Goal: Task Accomplishment & Management: Manage account settings

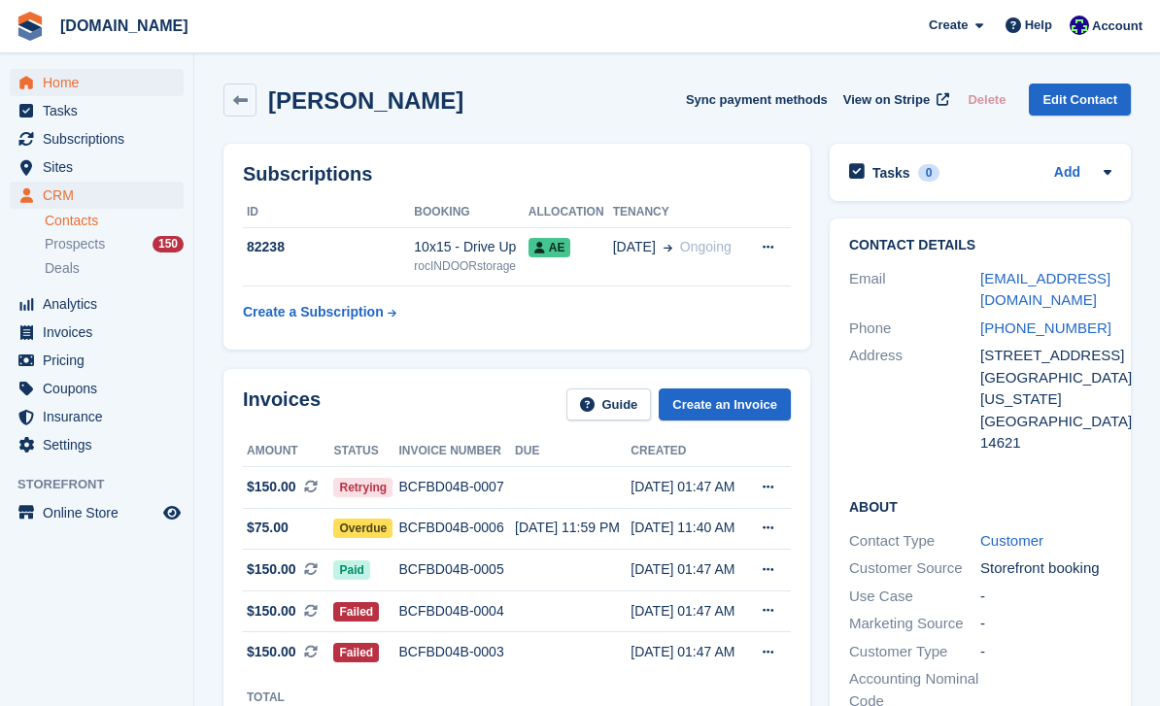
click at [63, 83] on span "Home" at bounding box center [101, 82] width 117 height 27
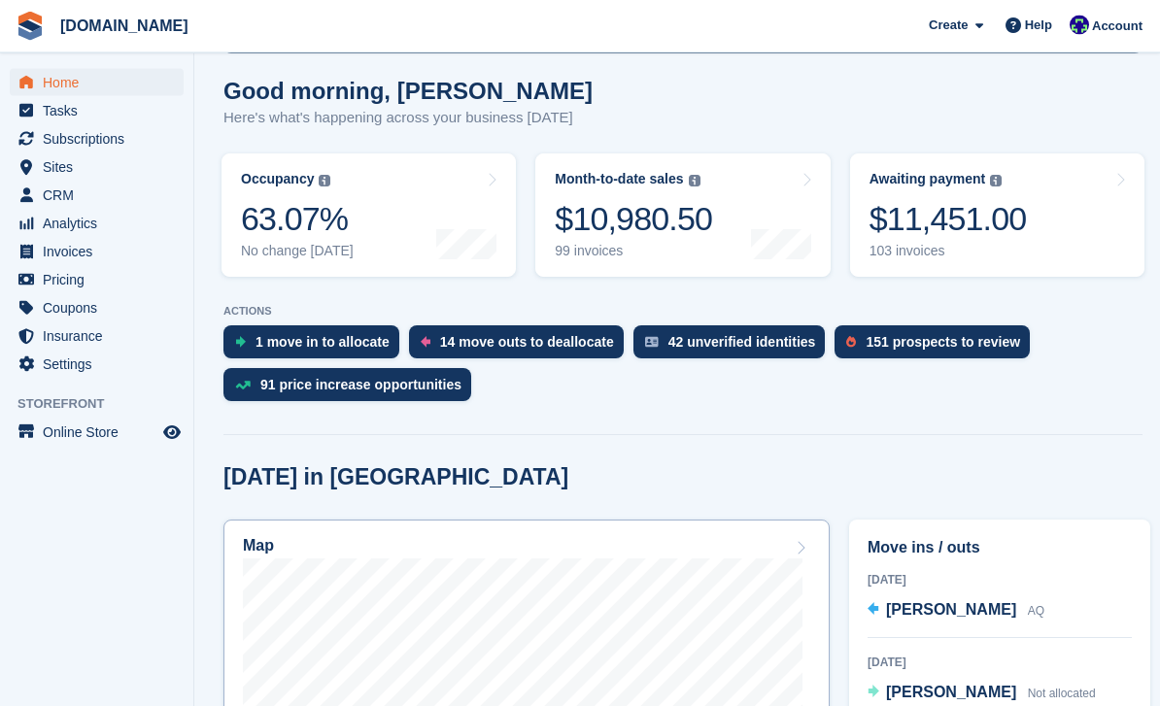
scroll to position [224, 0]
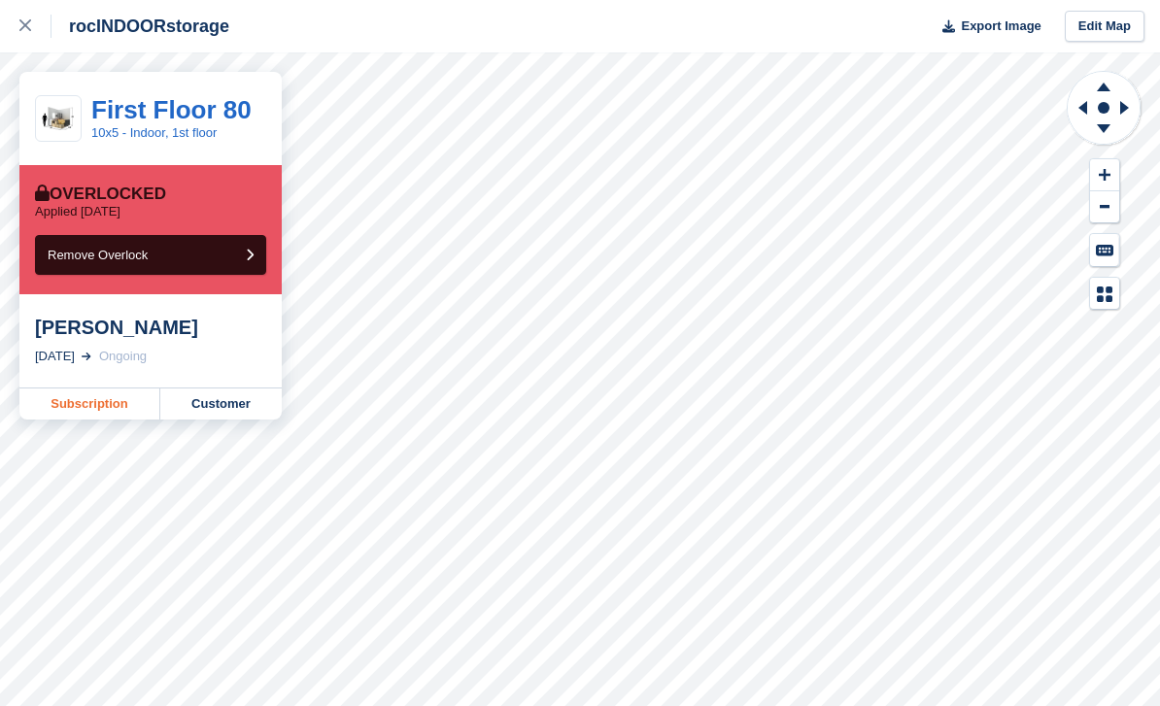
click at [117, 401] on link "Subscription" at bounding box center [89, 404] width 141 height 31
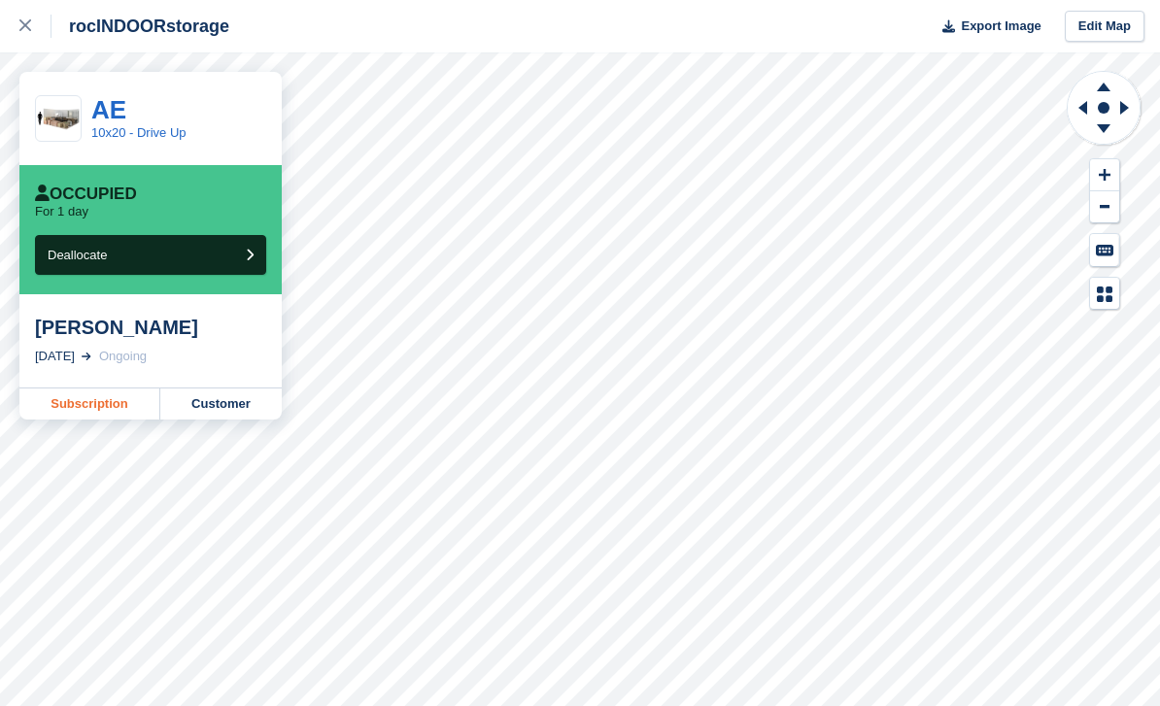
click at [127, 417] on link "Subscription" at bounding box center [89, 404] width 141 height 31
click at [118, 405] on link "Subscription" at bounding box center [89, 404] width 141 height 31
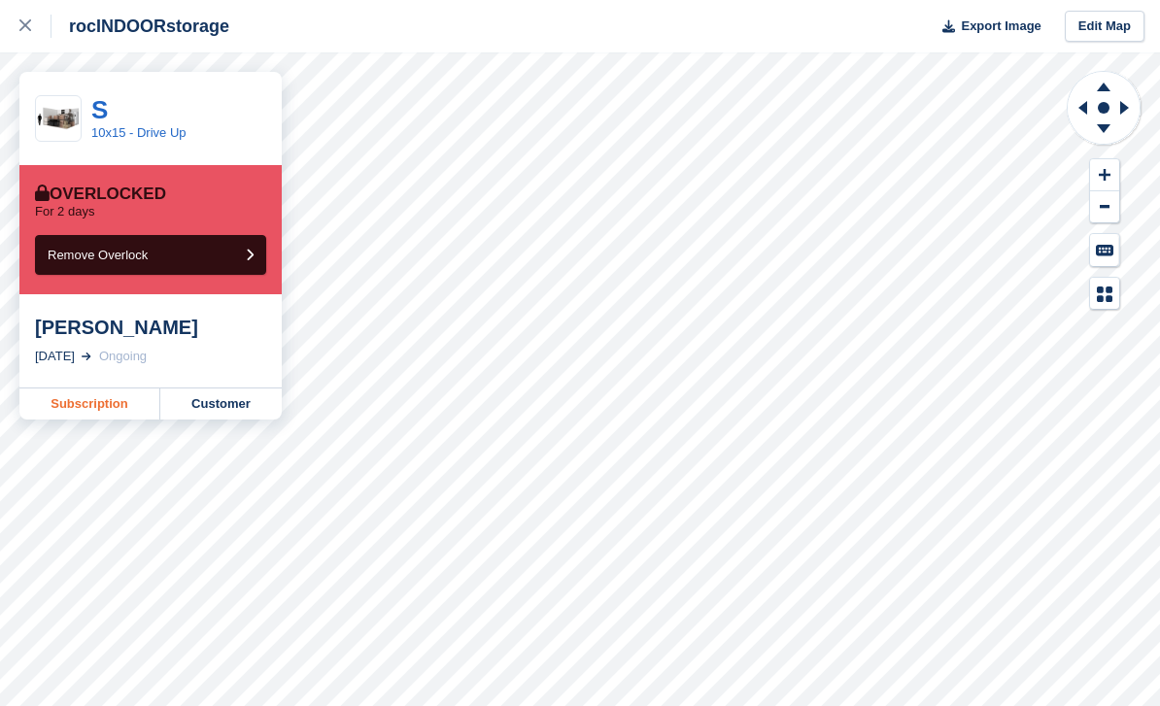
click at [107, 398] on link "Subscription" at bounding box center [89, 404] width 141 height 31
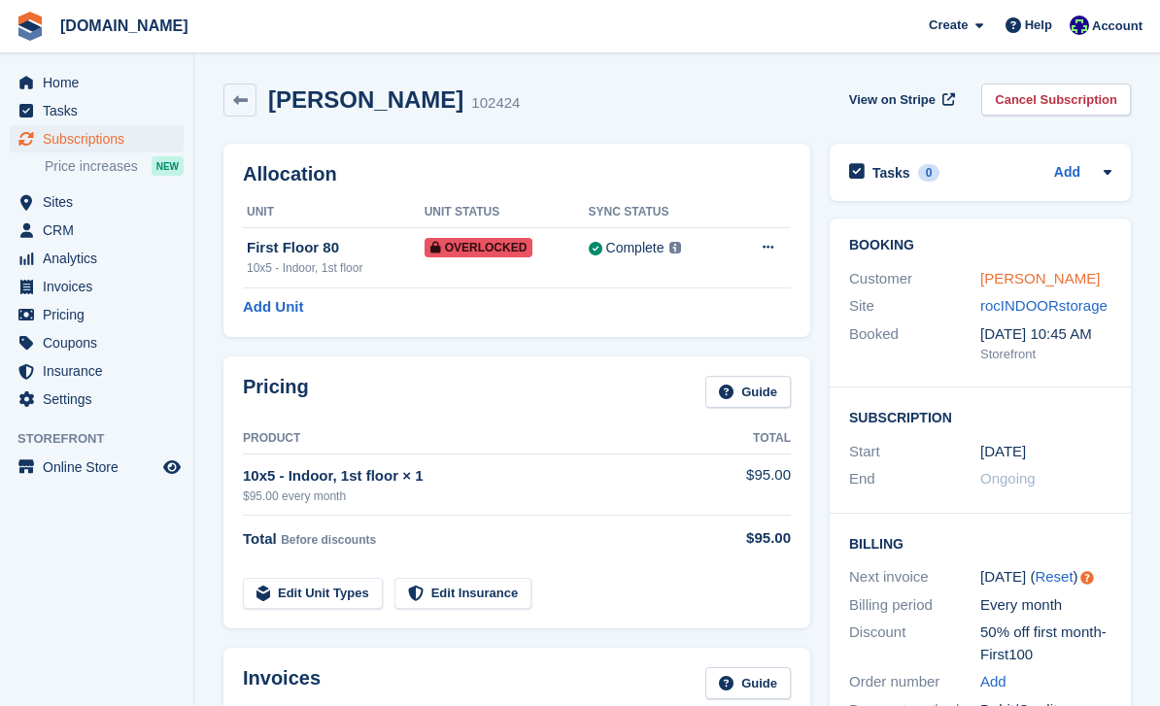
click at [1003, 271] on link "[PERSON_NAME]" at bounding box center [1039, 278] width 119 height 17
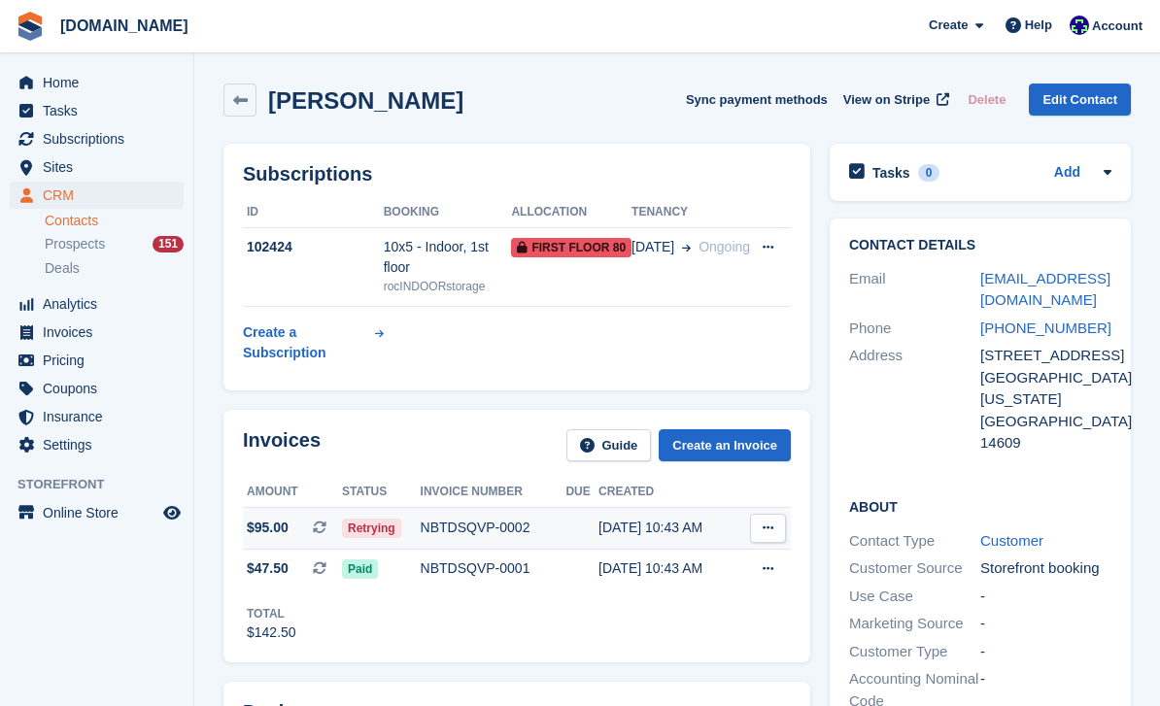
click at [510, 531] on div "NBTDSQVP-0002" at bounding box center [494, 528] width 146 height 20
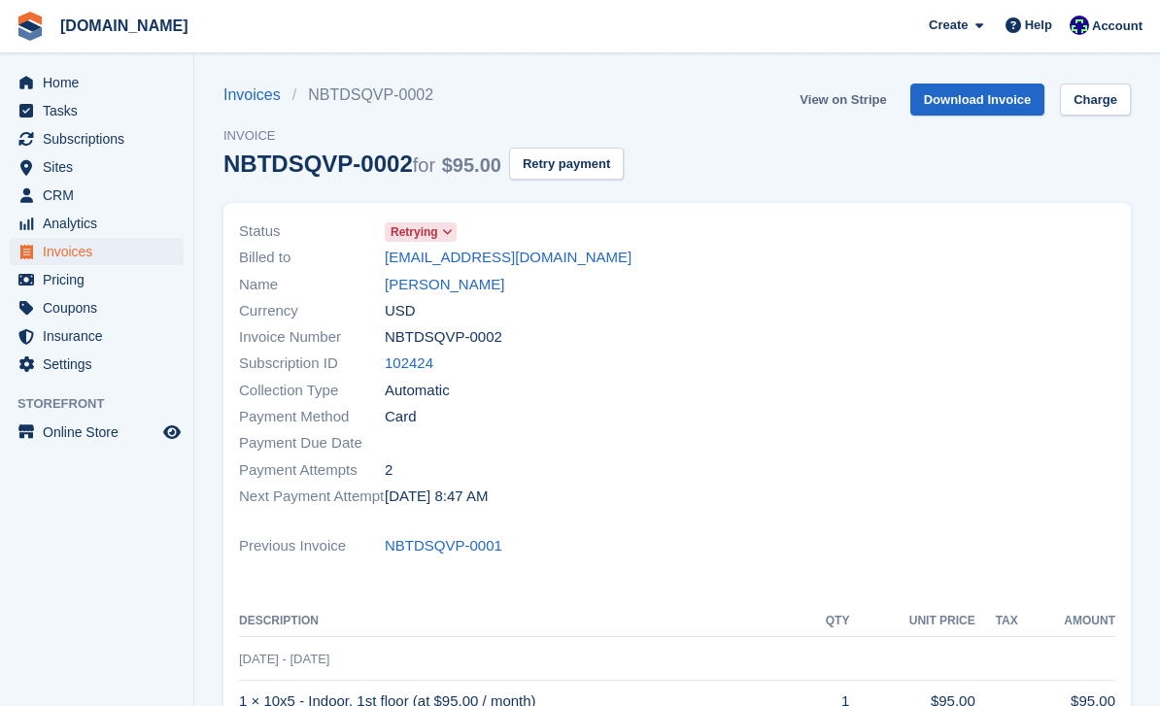
click at [842, 103] on link "View on Stripe" at bounding box center [843, 100] width 102 height 32
click at [486, 285] on link "Joshua Richmond" at bounding box center [444, 285] width 119 height 22
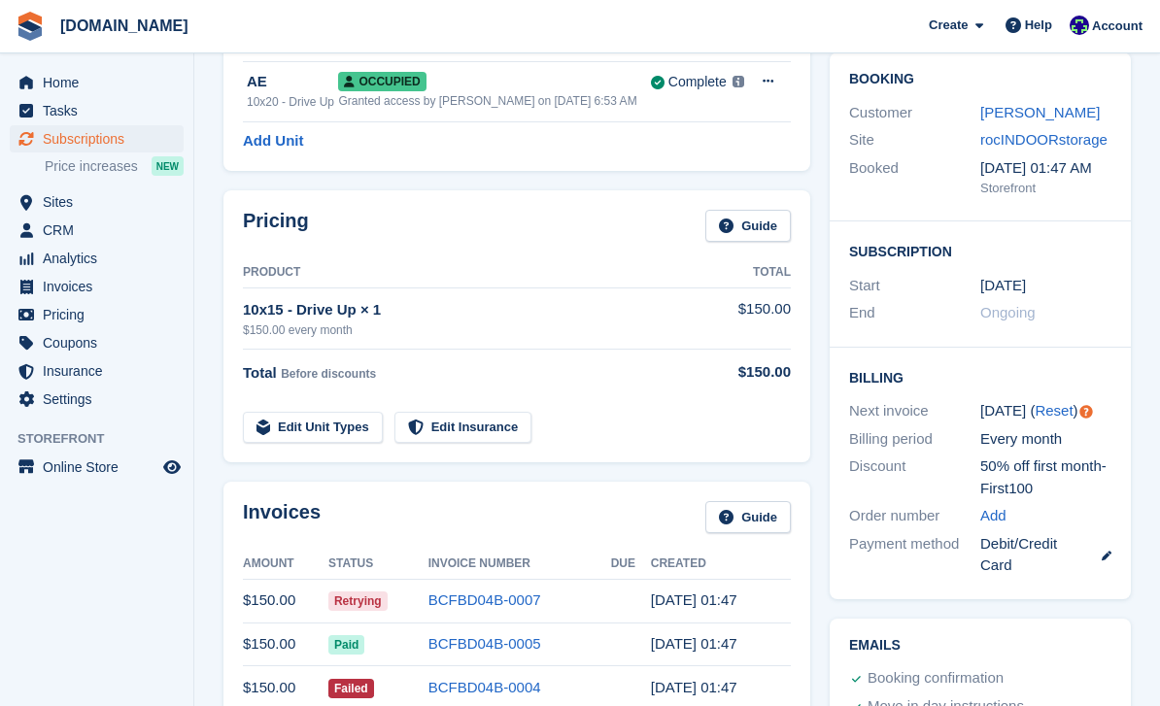
scroll to position [67, 0]
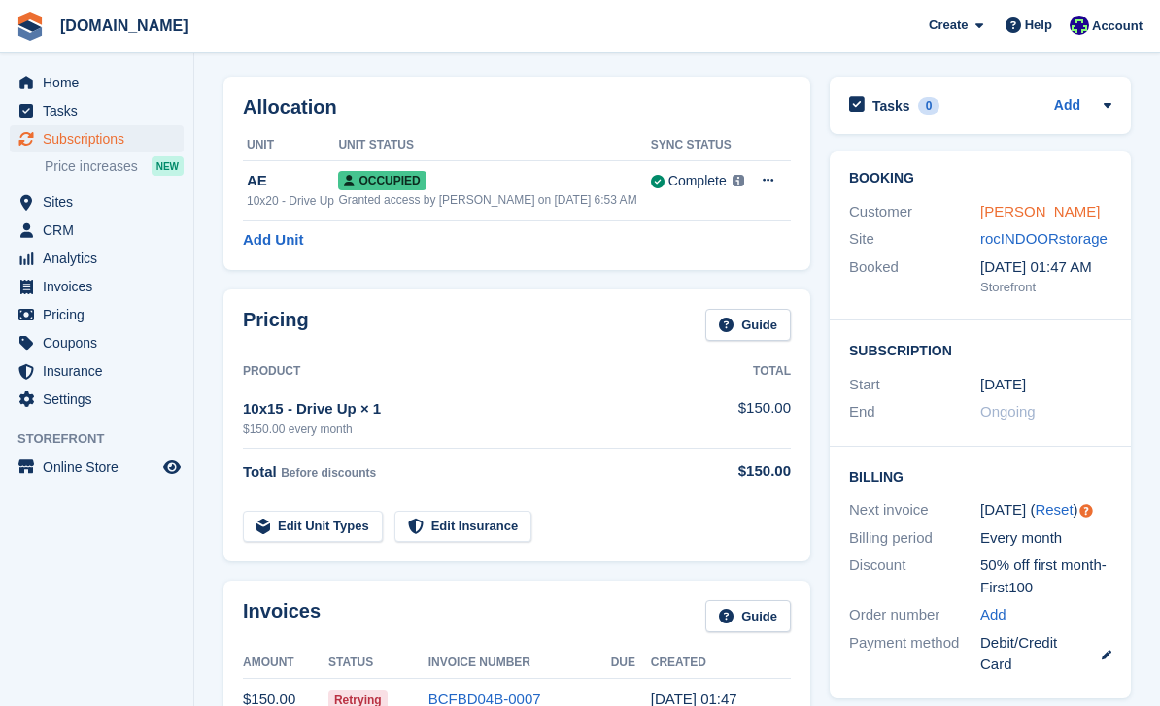
click at [1031, 218] on link "[PERSON_NAME]" at bounding box center [1039, 211] width 119 height 17
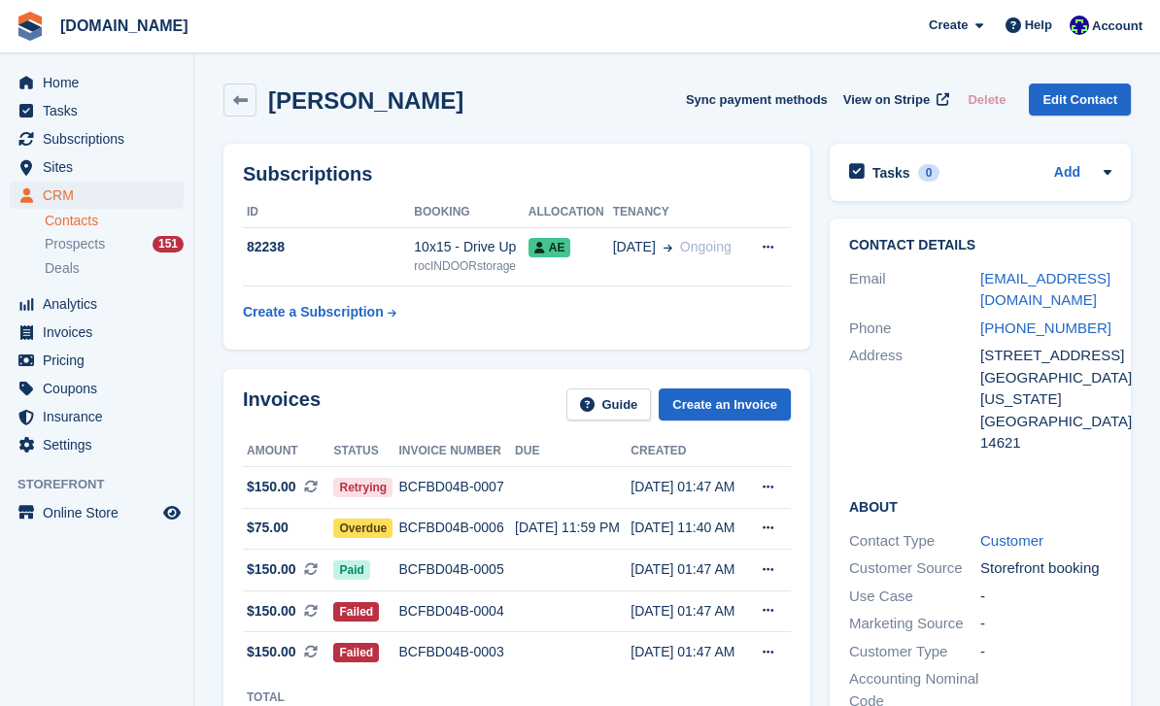
click at [768, 705] on html "rocINDOORstorage.com Create Subscription Invoice Contact Deal Discount Page Hel…" at bounding box center [580, 353] width 1160 height 706
click at [747, 705] on link "View All" at bounding box center [764, 714] width 51 height 16
click at [744, 705] on link "View All" at bounding box center [764, 714] width 51 height 16
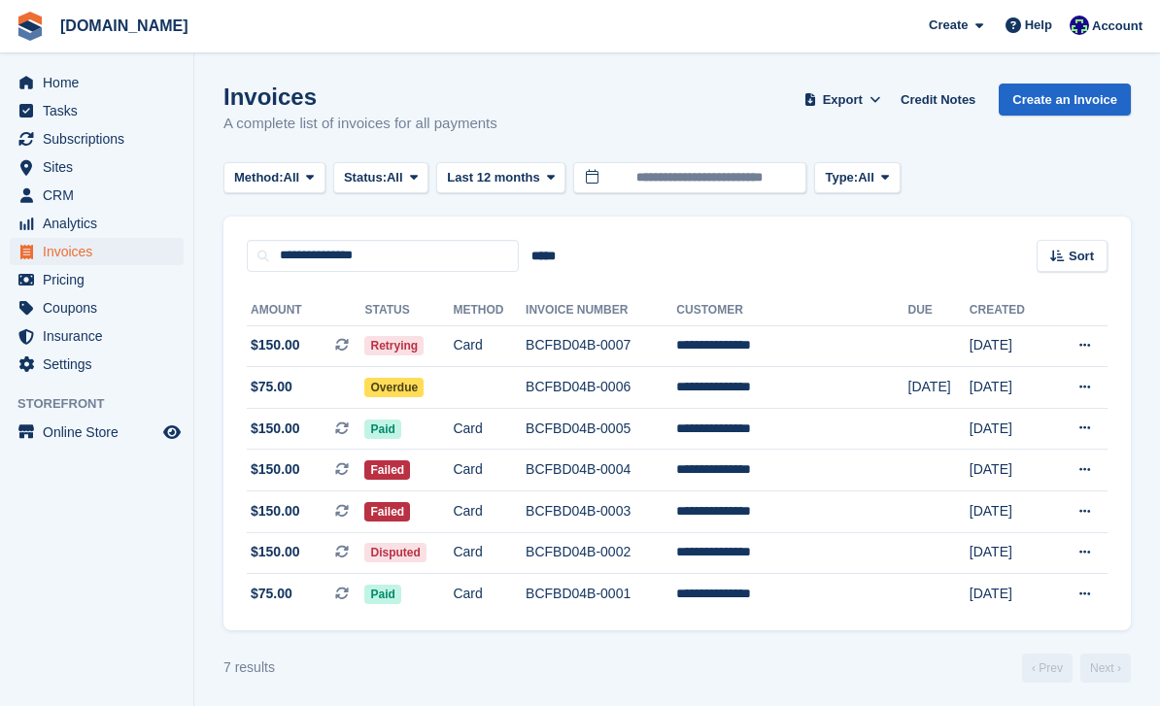
scroll to position [62, 0]
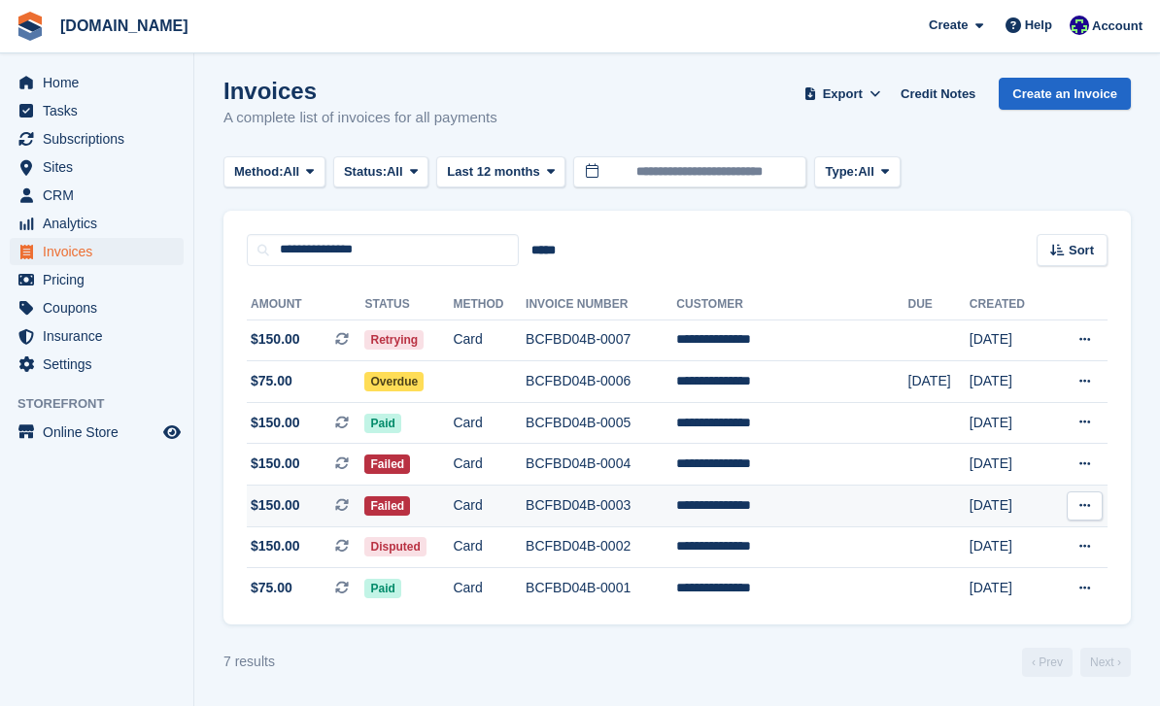
click at [624, 486] on td "BCFBD04B-0003" at bounding box center [601, 507] width 151 height 42
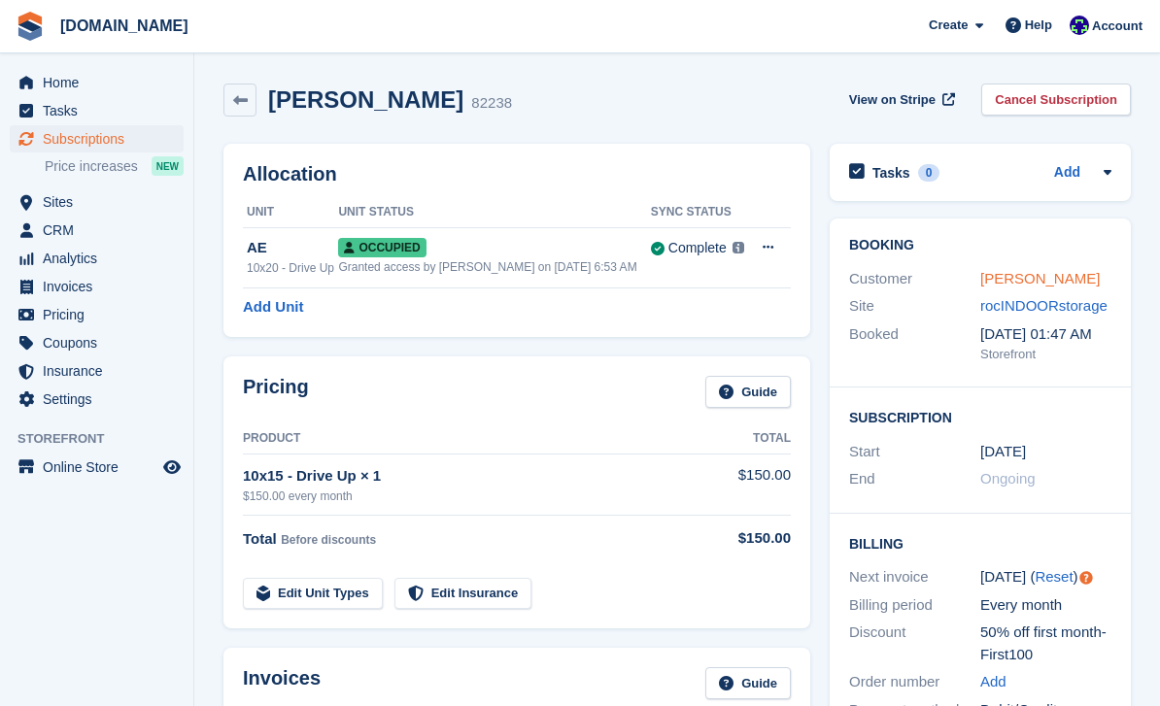
click at [1028, 279] on link "Angelique Colon" at bounding box center [1039, 278] width 119 height 17
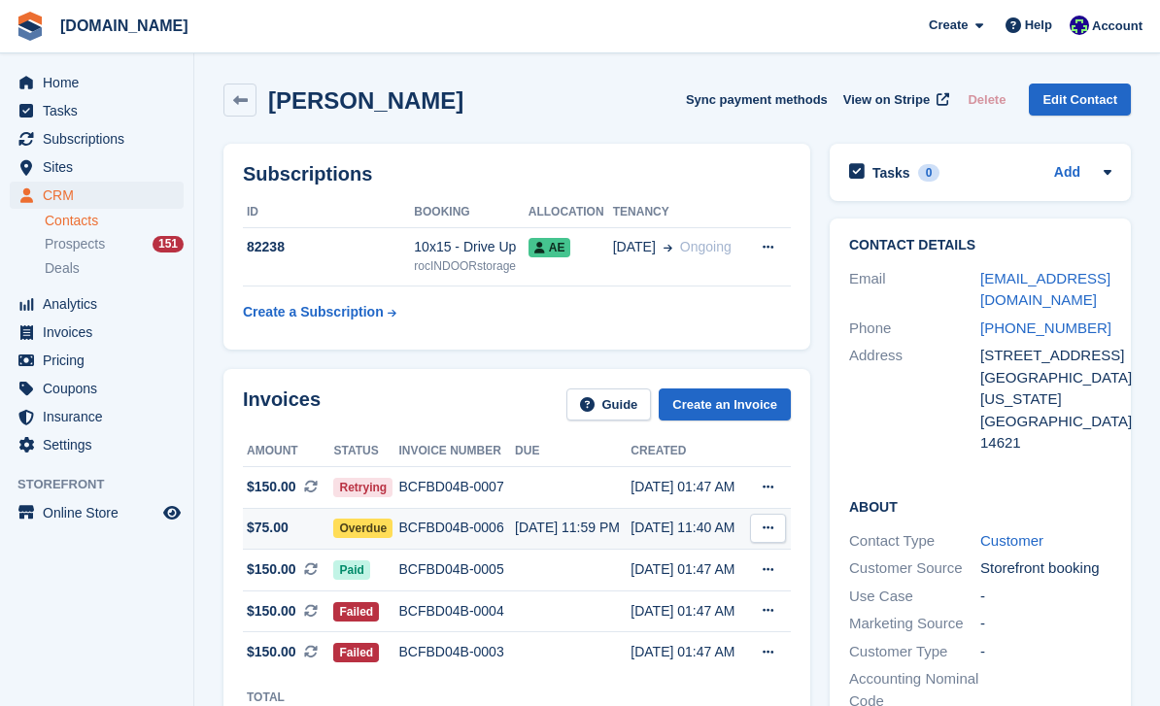
click at [769, 530] on icon at bounding box center [768, 528] width 11 height 13
click at [466, 526] on div "BCFBD04B-0006" at bounding box center [457, 528] width 117 height 20
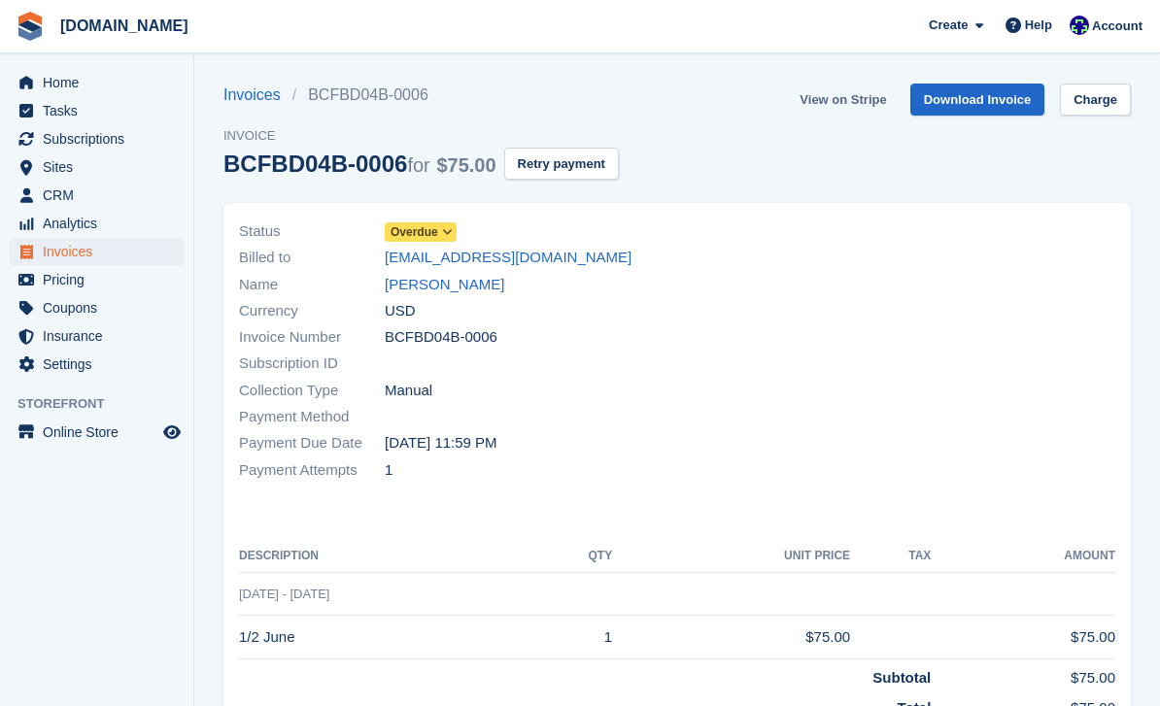
click at [846, 101] on link "View on Stripe" at bounding box center [843, 100] width 102 height 32
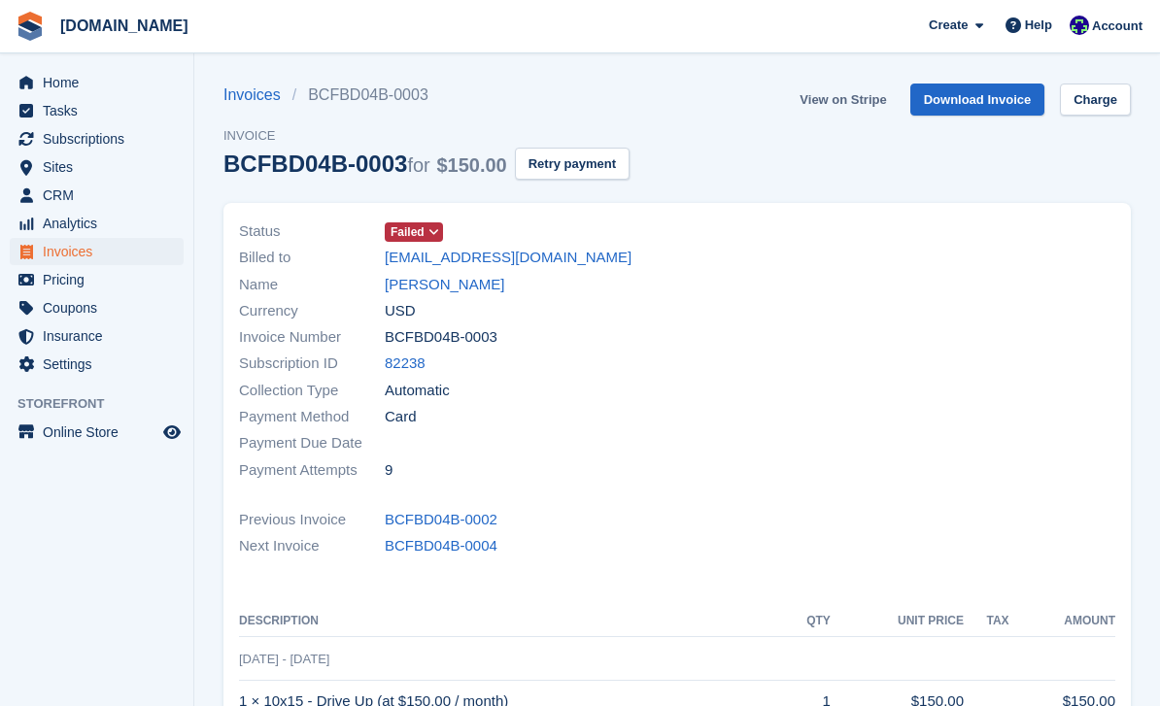
click at [855, 102] on link "View on Stripe" at bounding box center [843, 100] width 102 height 32
click at [433, 289] on link "[PERSON_NAME]" at bounding box center [444, 285] width 119 height 22
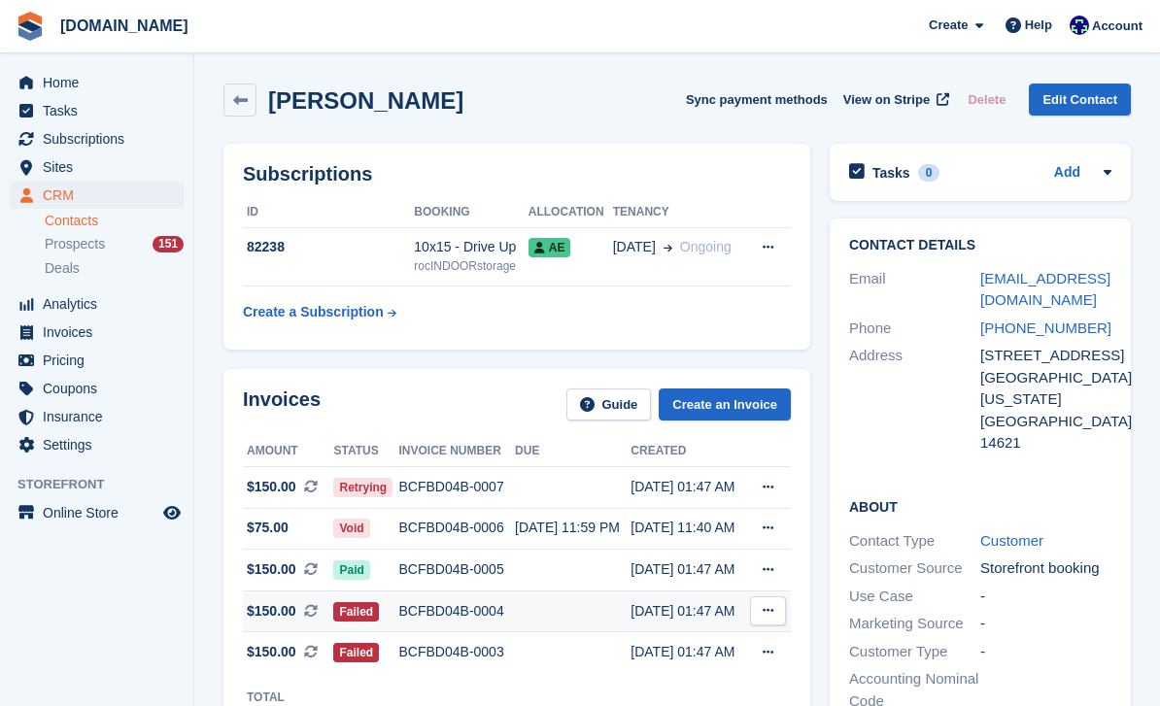
click at [458, 614] on div "BCFBD04B-0004" at bounding box center [457, 611] width 117 height 20
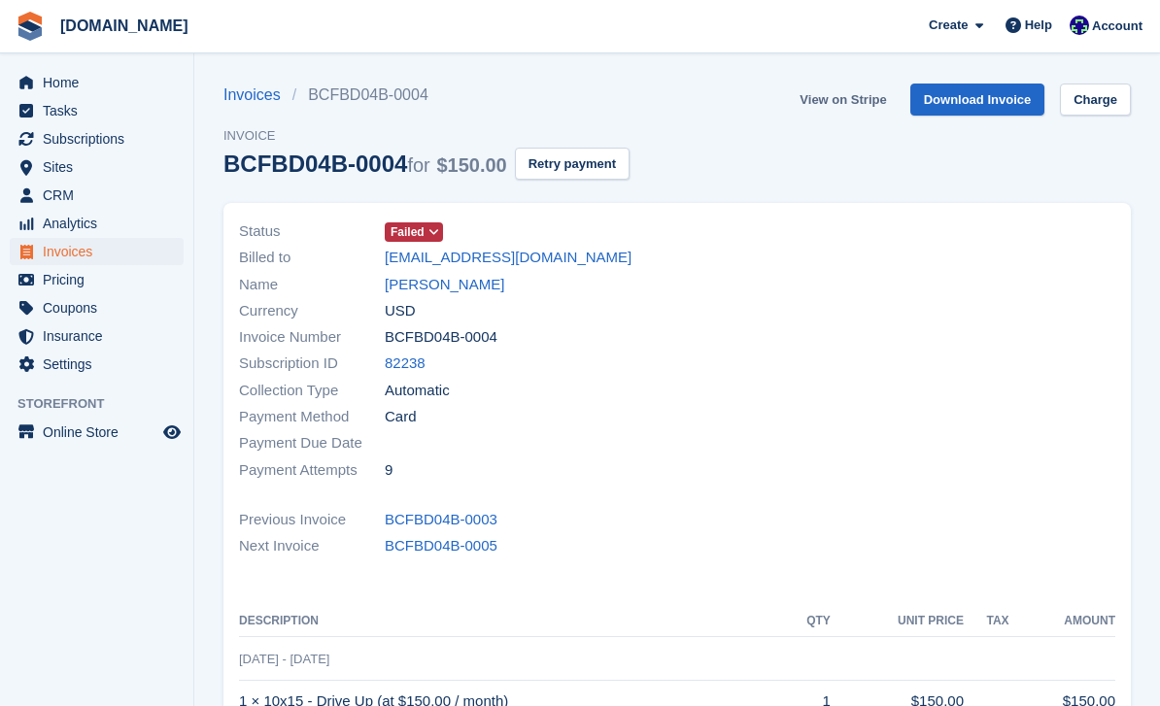
click at [834, 114] on link "View on Stripe" at bounding box center [843, 100] width 102 height 32
click at [461, 288] on link "[PERSON_NAME]" at bounding box center [444, 285] width 119 height 22
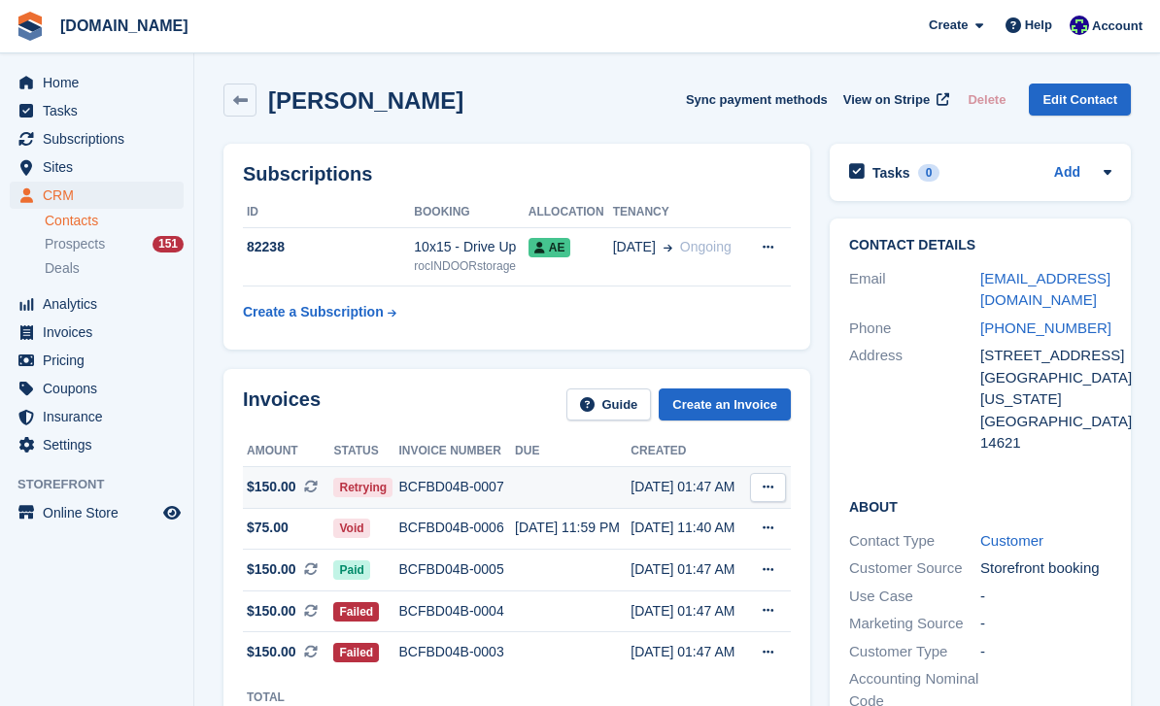
click at [477, 492] on div "BCFBD04B-0007" at bounding box center [457, 487] width 117 height 20
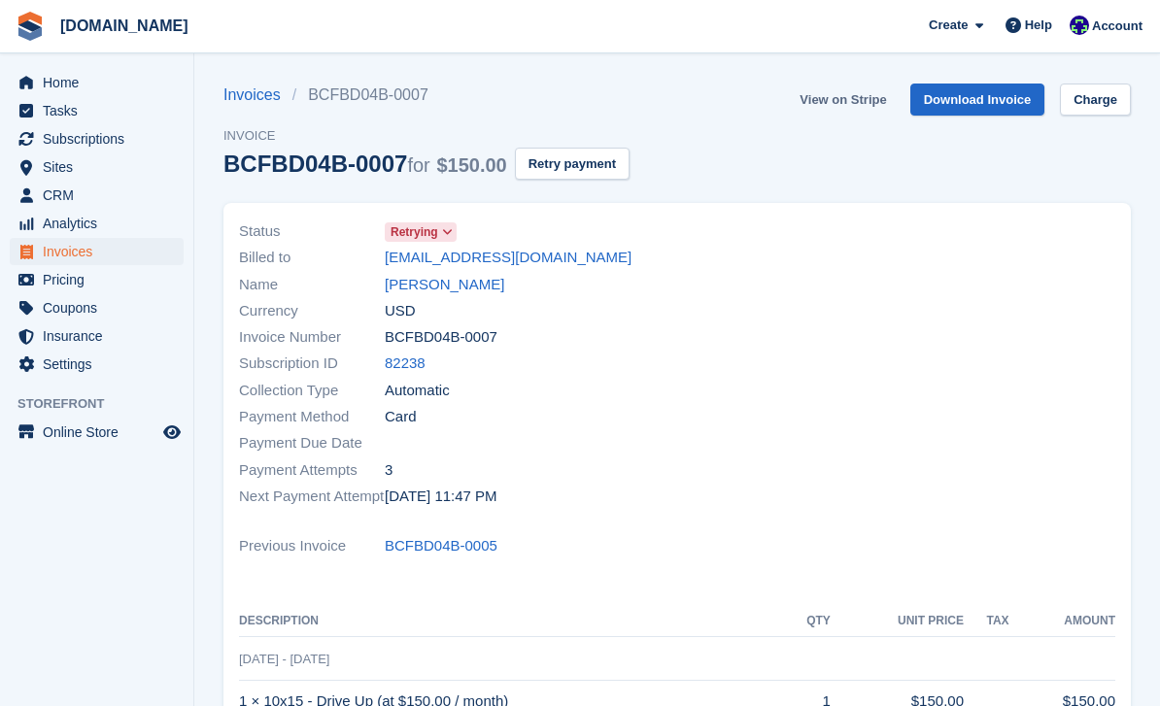
click at [846, 104] on link "View on Stripe" at bounding box center [843, 100] width 102 height 32
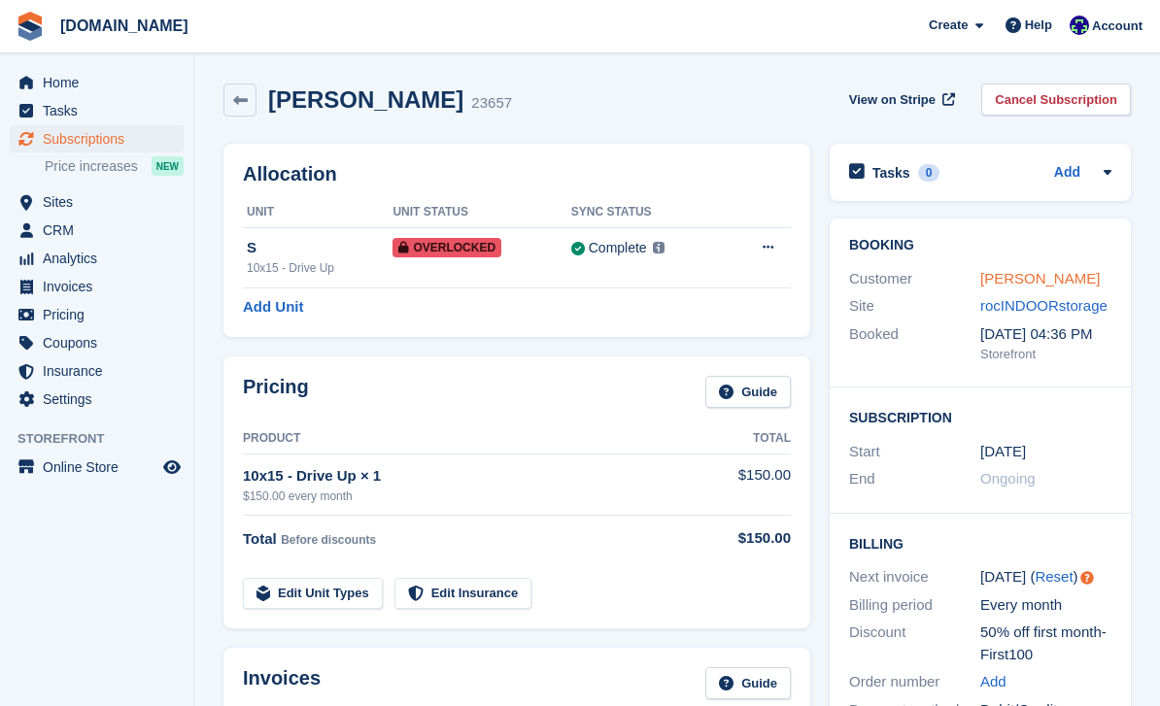
click at [1031, 280] on link "[PERSON_NAME]" at bounding box center [1039, 278] width 119 height 17
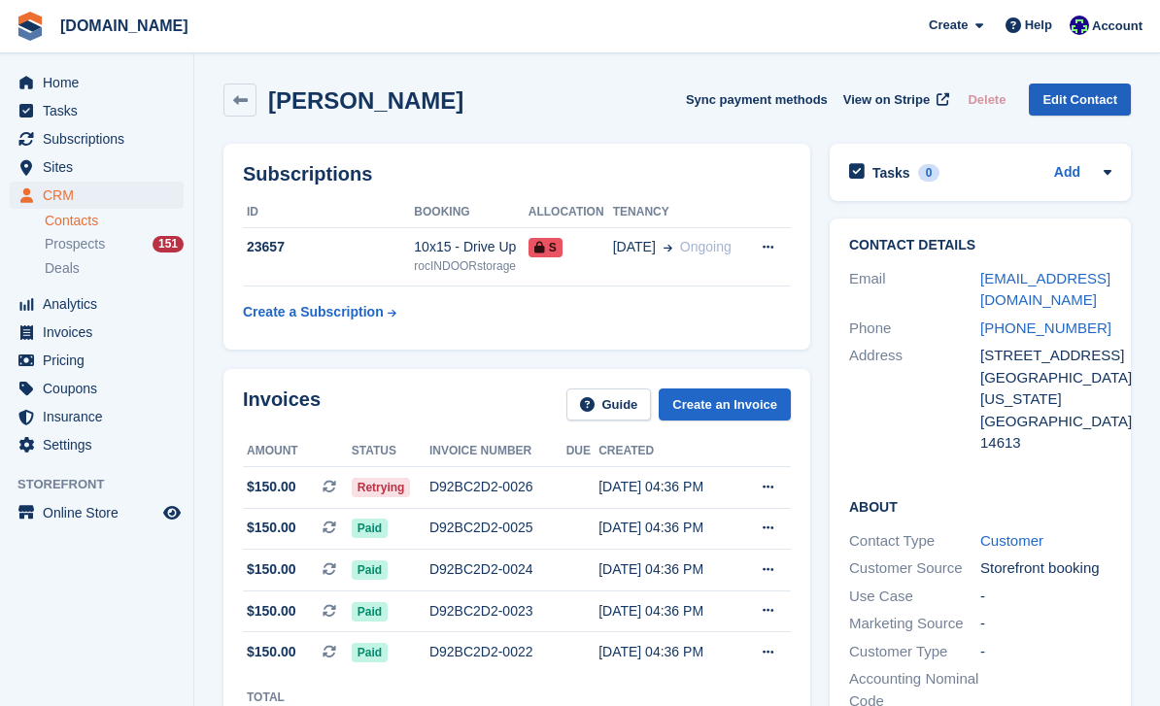
click at [1079, 94] on link "Edit Contact" at bounding box center [1080, 100] width 102 height 32
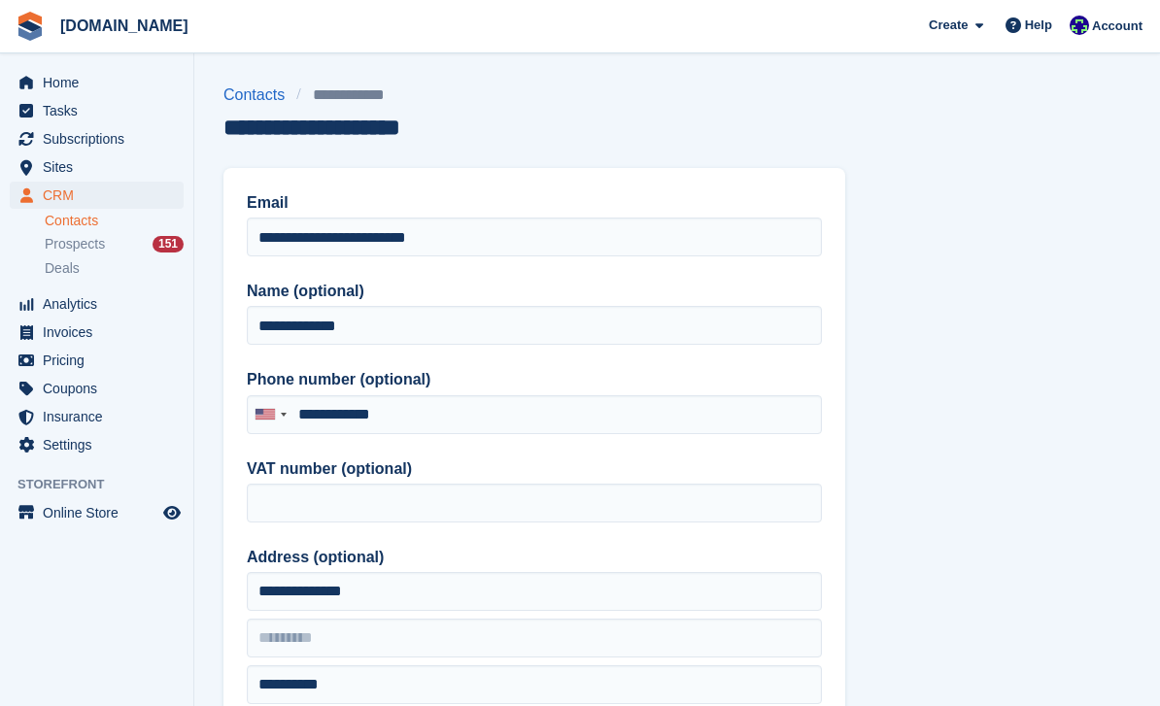
type input "**********"
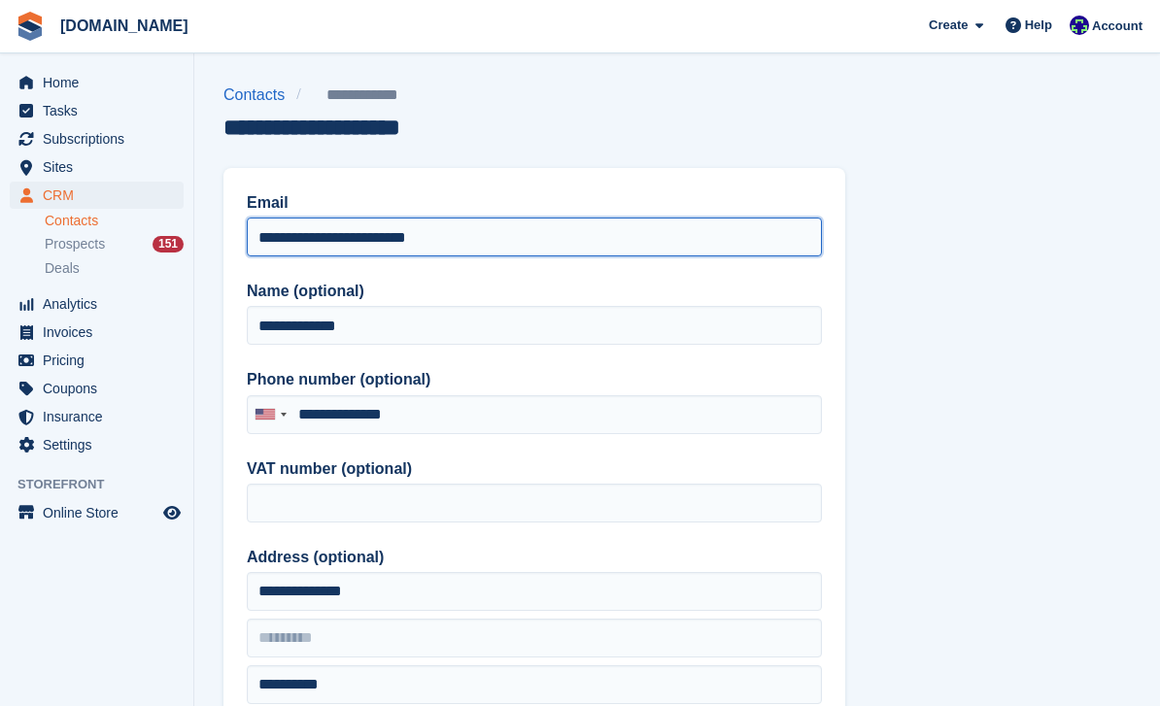
click at [267, 242] on input "**********" at bounding box center [534, 237] width 575 height 39
type input "**********"
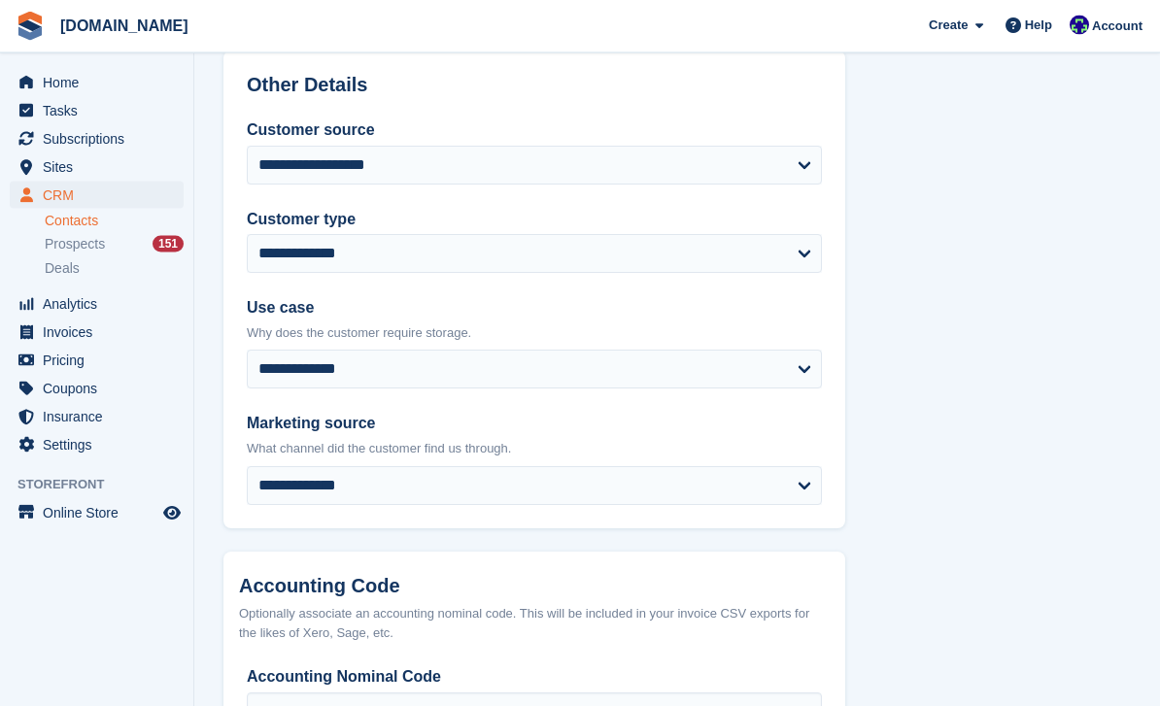
scroll to position [931, 0]
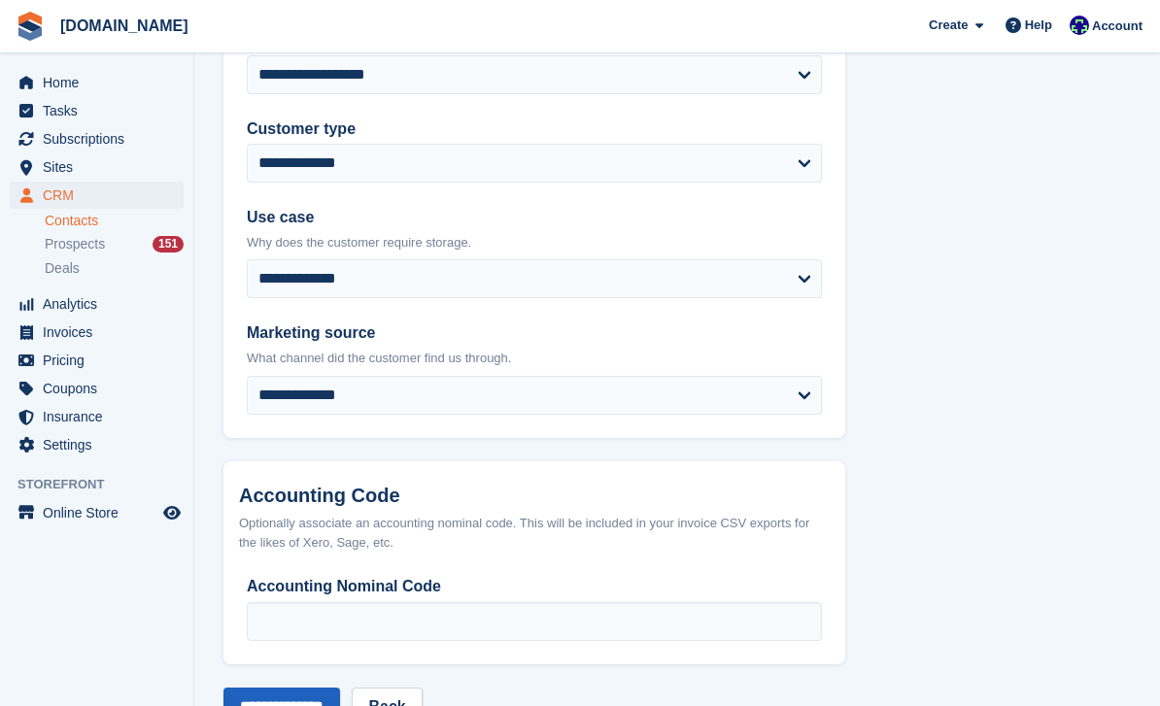
click at [307, 705] on input "**********" at bounding box center [281, 707] width 117 height 39
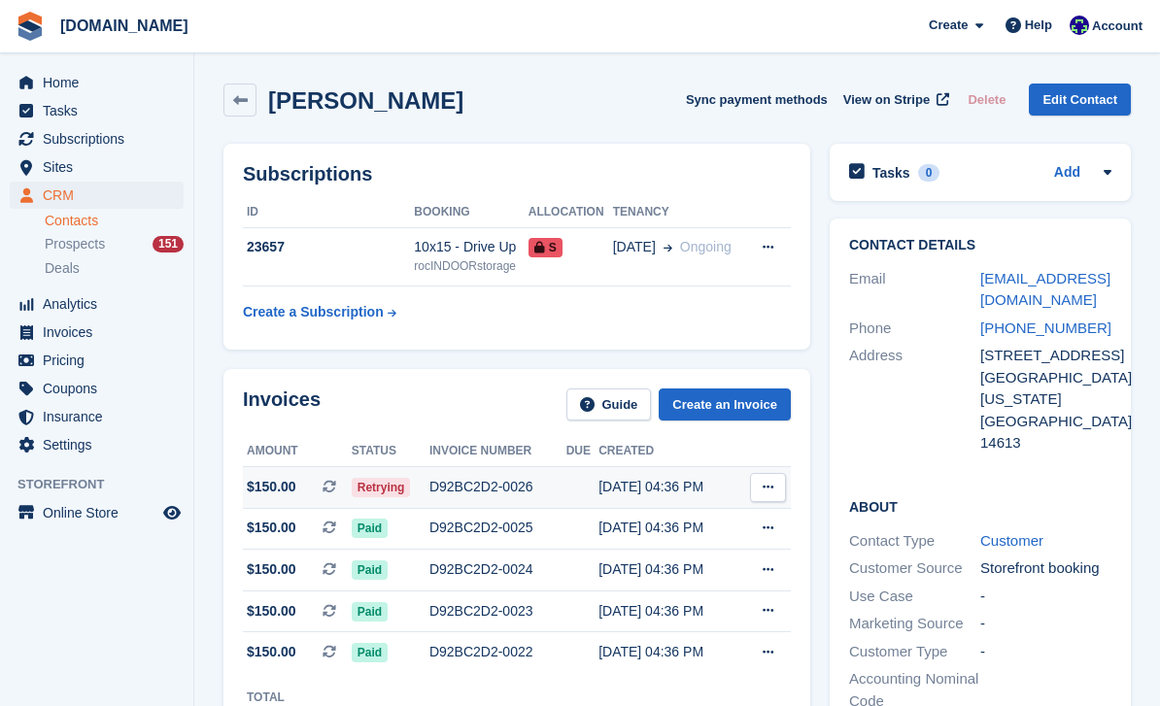
click at [503, 489] on div "D92BC2D2-0026" at bounding box center [497, 487] width 137 height 20
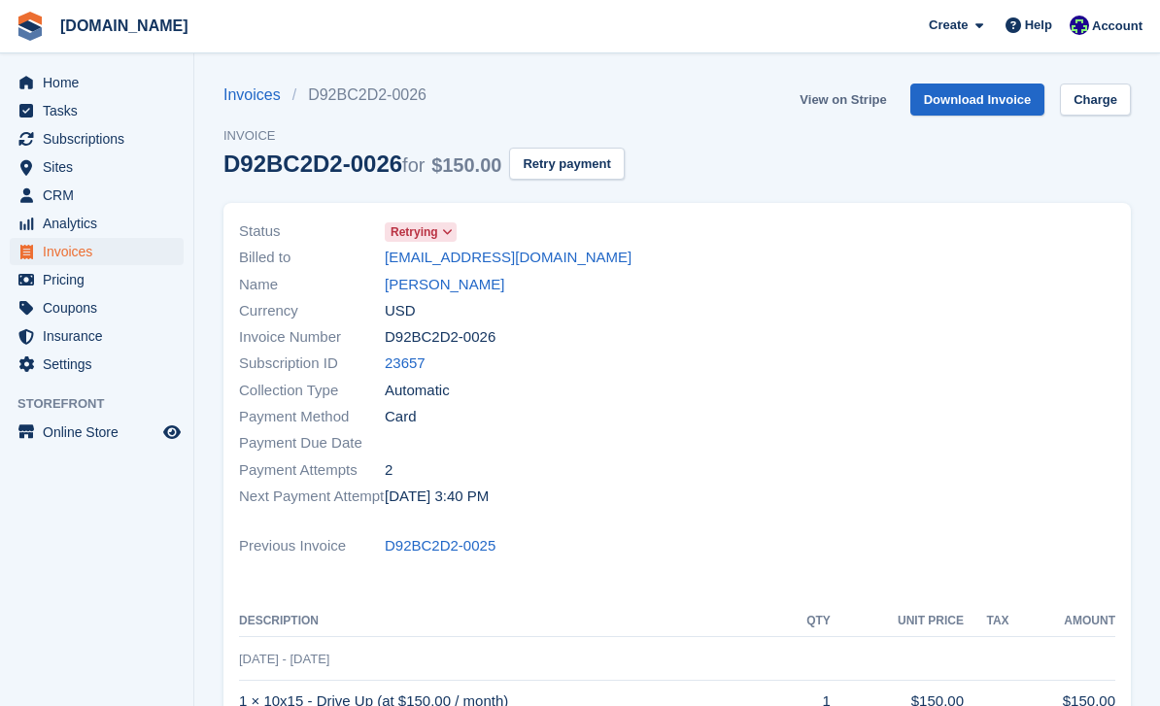
click at [860, 108] on link "View on Stripe" at bounding box center [843, 100] width 102 height 32
